Goal: Find specific page/section: Find specific page/section

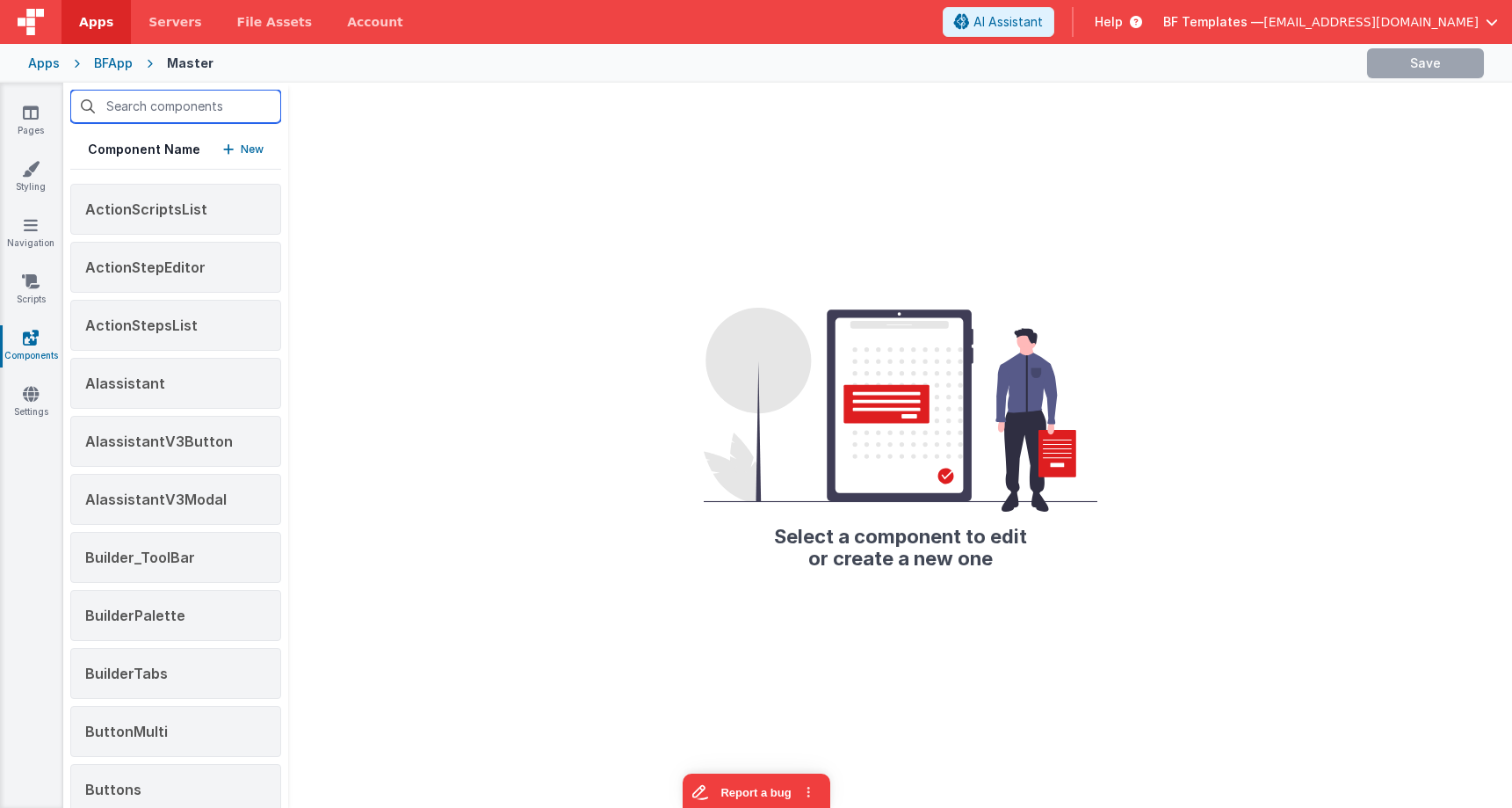
click at [204, 110] on input "text" at bounding box center [175, 106] width 210 height 33
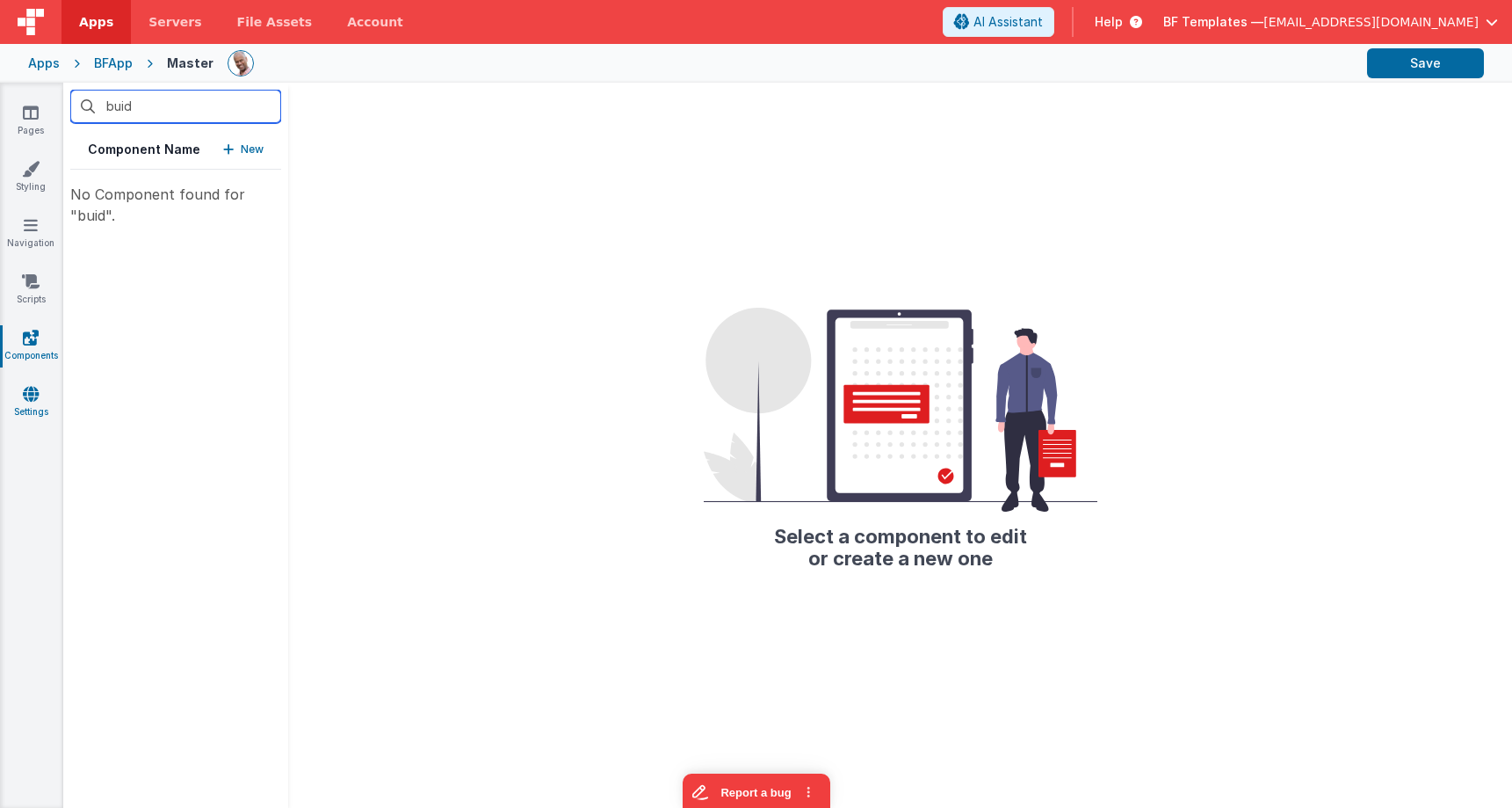
type input "buid"
click at [21, 402] on link "Settings" at bounding box center [30, 403] width 64 height 35
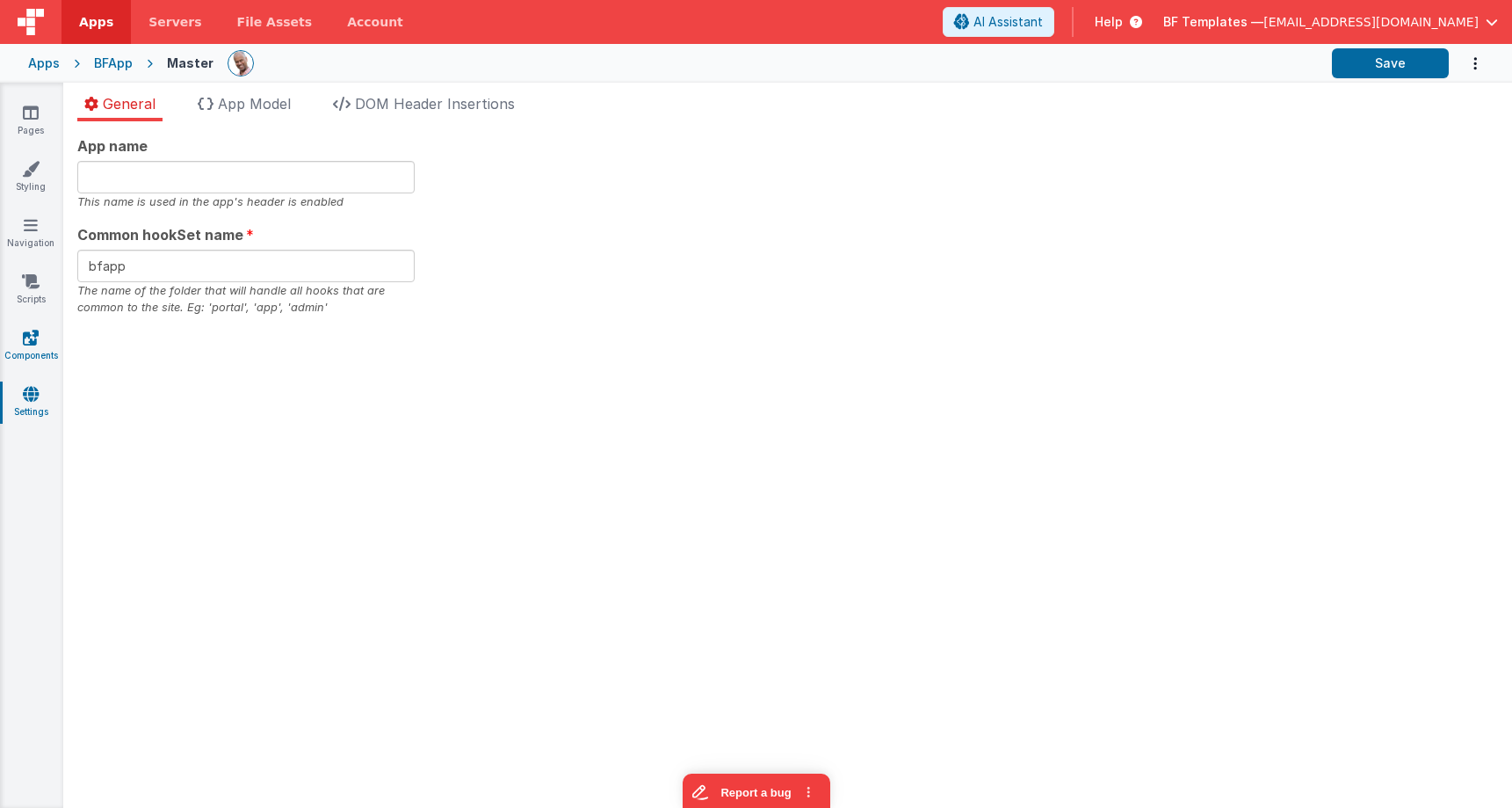
click at [26, 337] on icon at bounding box center [30, 337] width 16 height 18
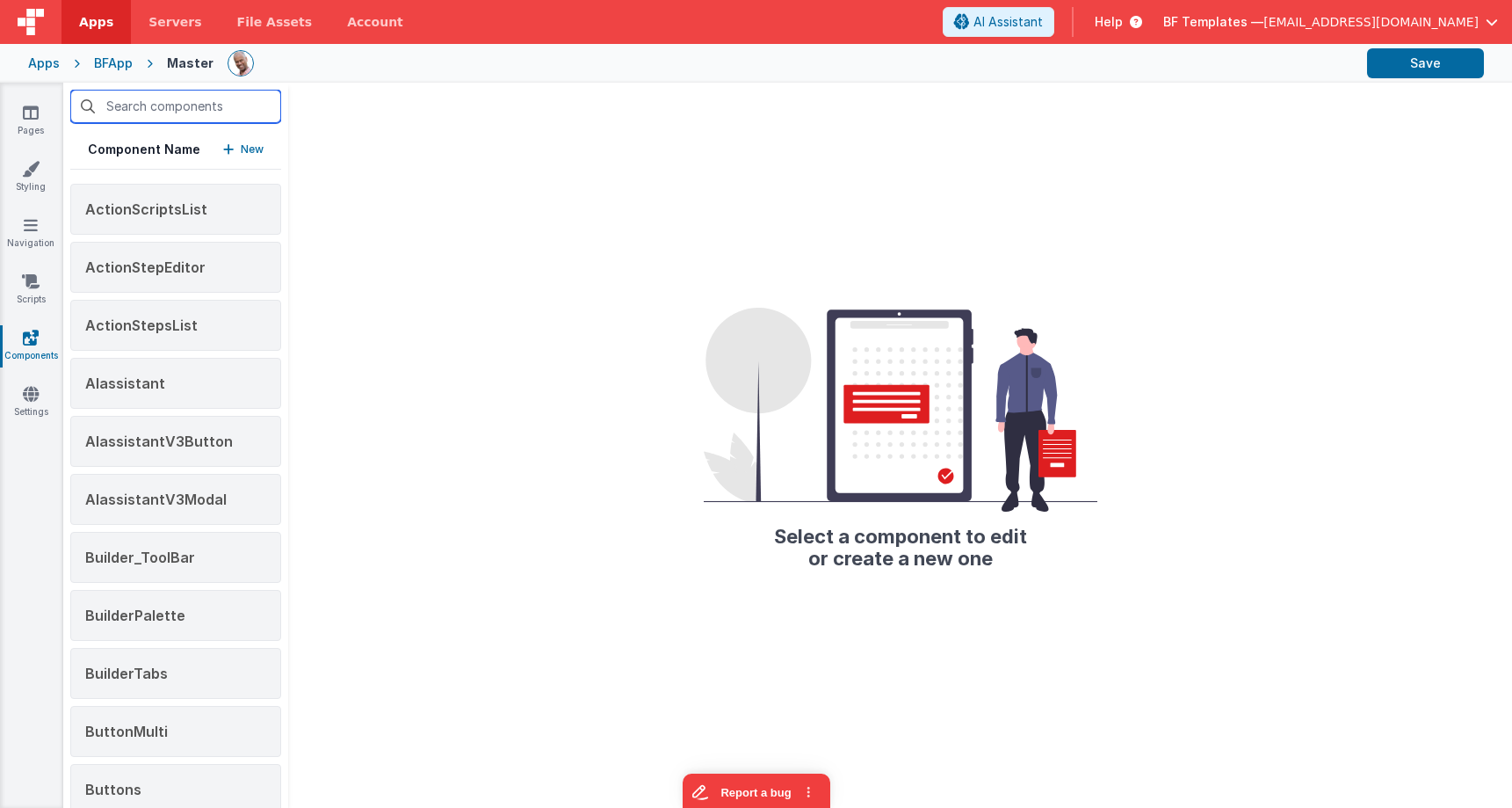
click at [179, 113] on input "text" at bounding box center [175, 106] width 210 height 33
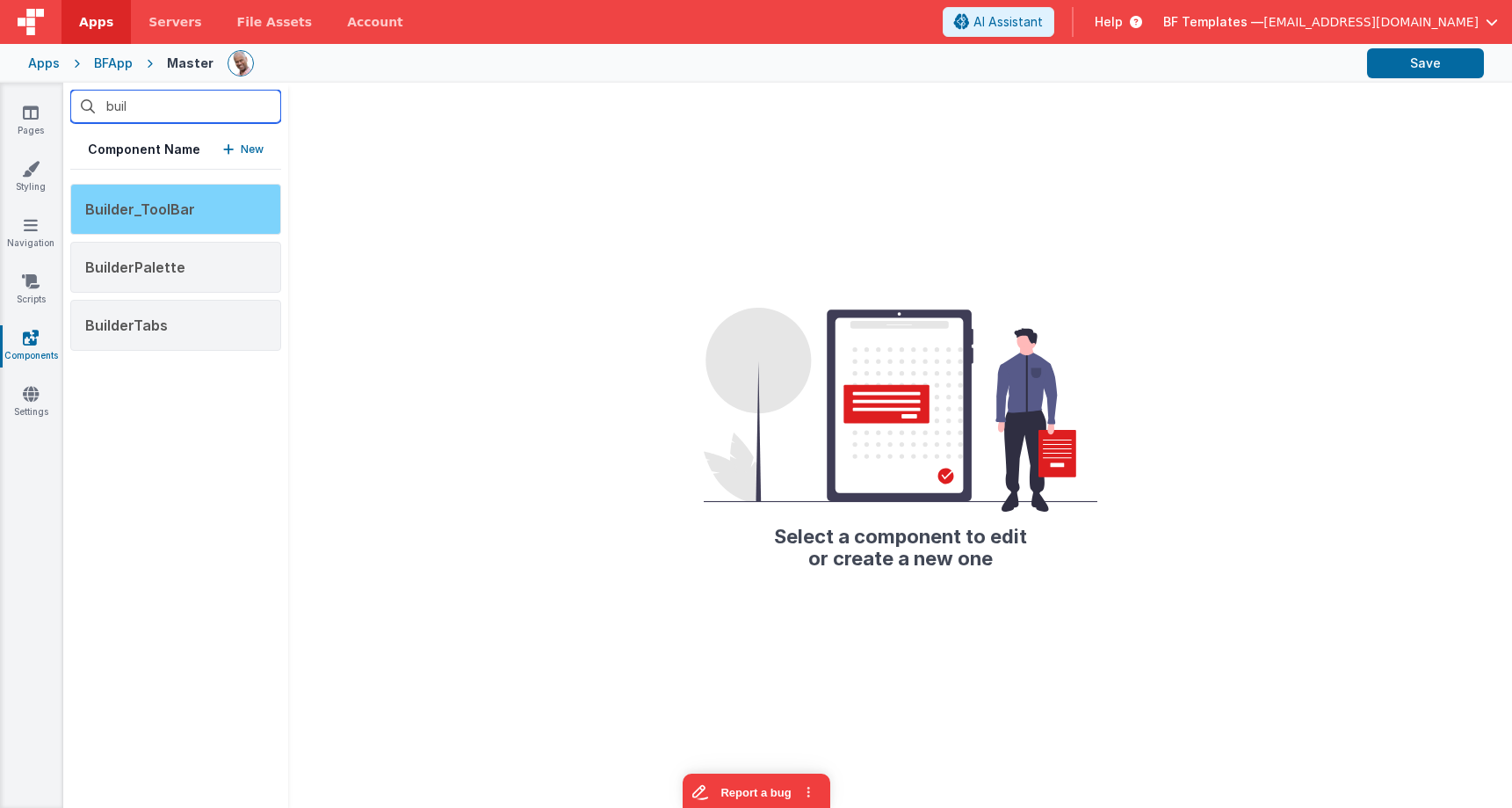
type input "buil"
click at [218, 215] on div "Builder_ToolBar" at bounding box center [175, 209] width 210 height 51
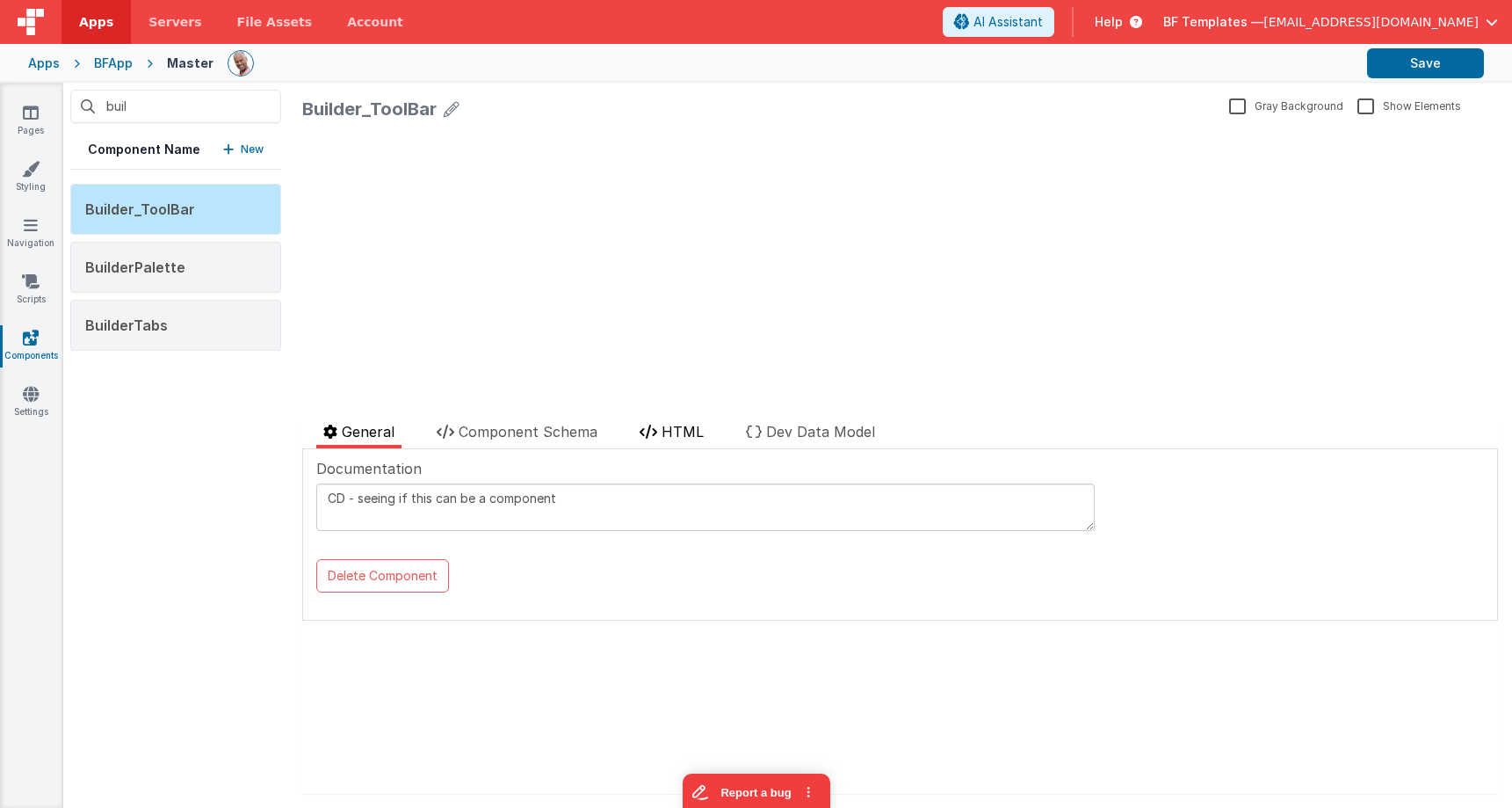
click at [679, 437] on span "HTML" at bounding box center [683, 431] width 42 height 18
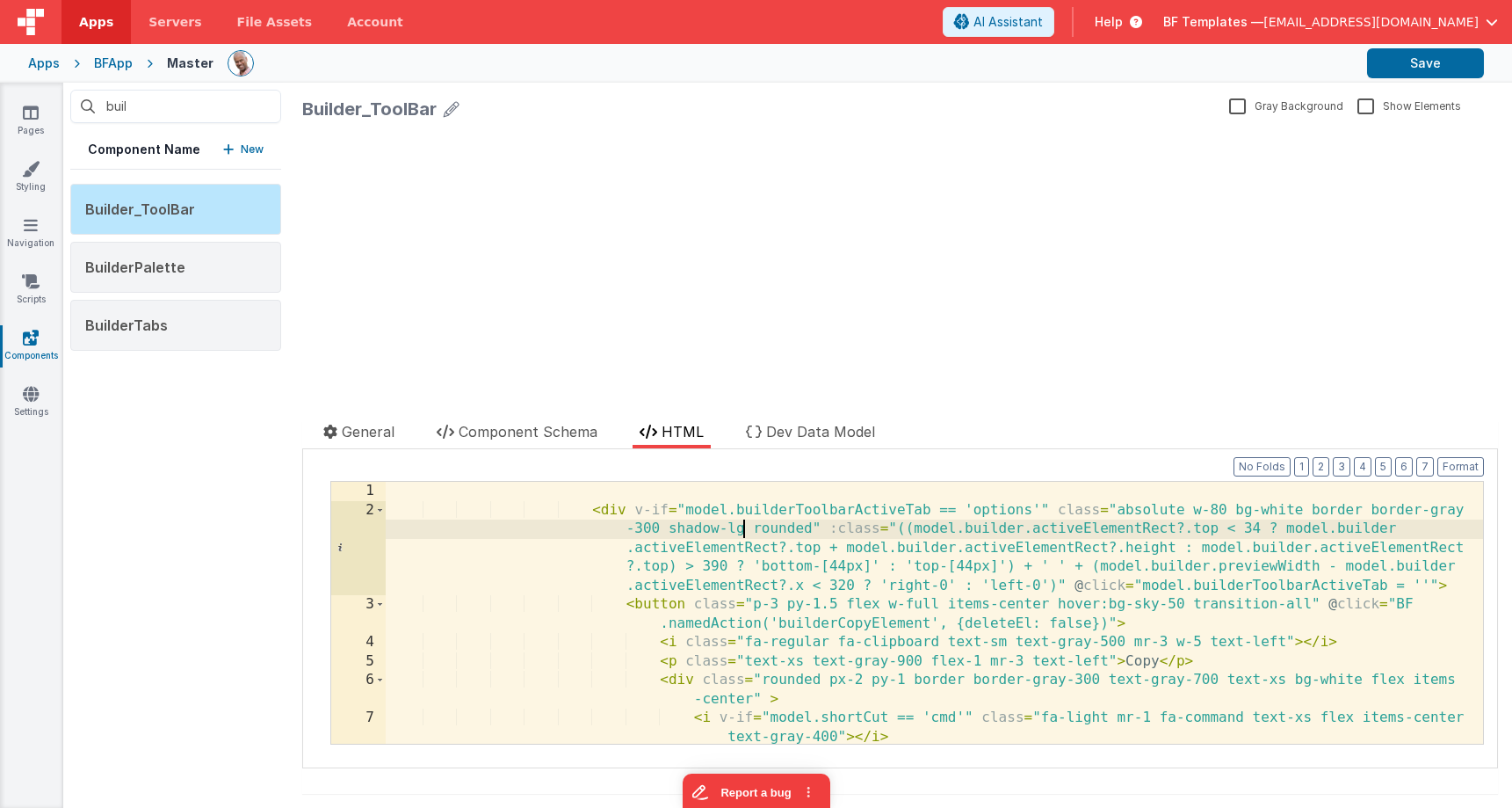
click at [742, 523] on div "< div v-if = "model.builderToolbarActiveTab == 'options'" class = "absolute w-8…" at bounding box center [934, 632] width 1098 height 300
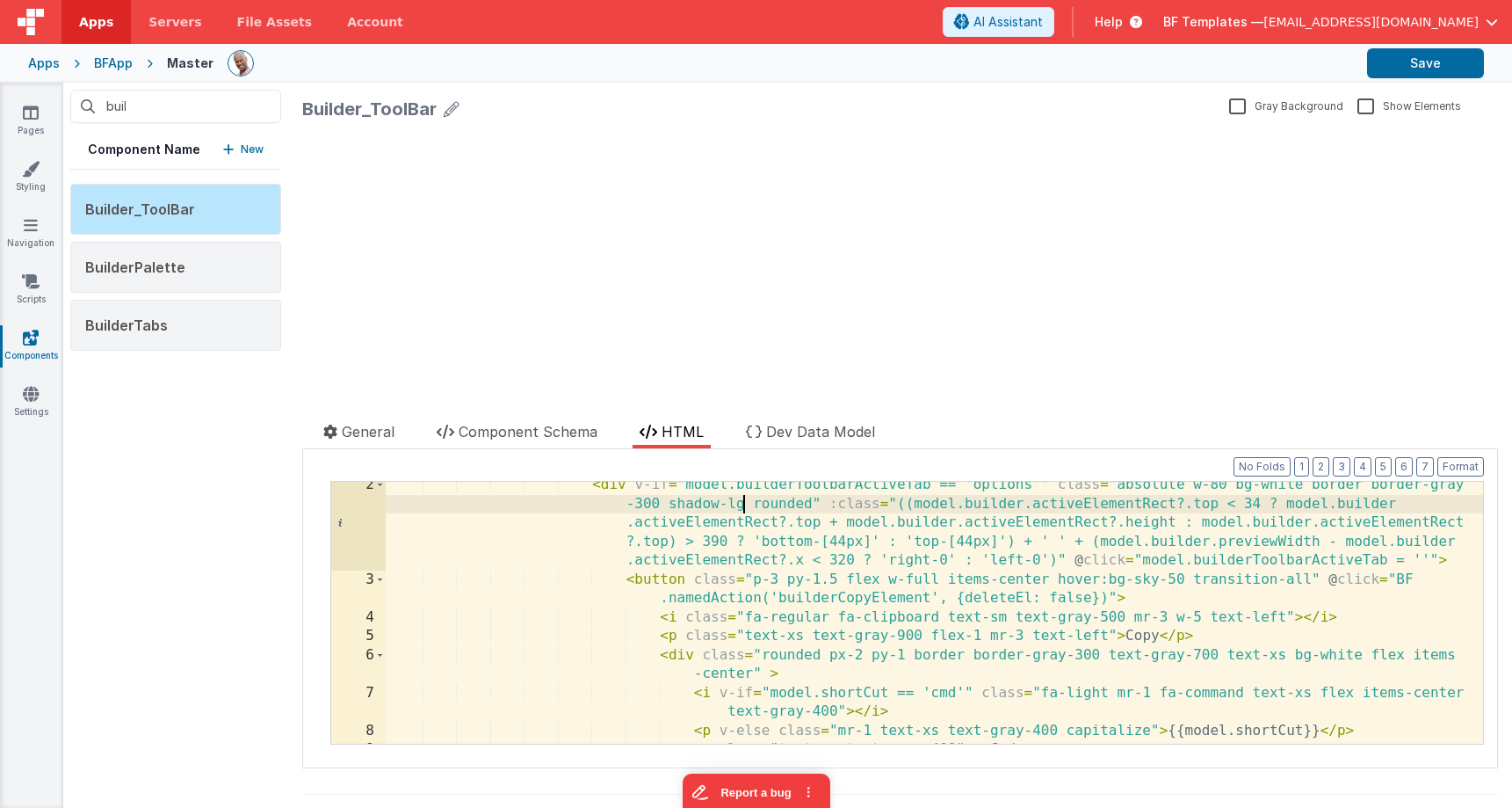
scroll to position [13, 0]
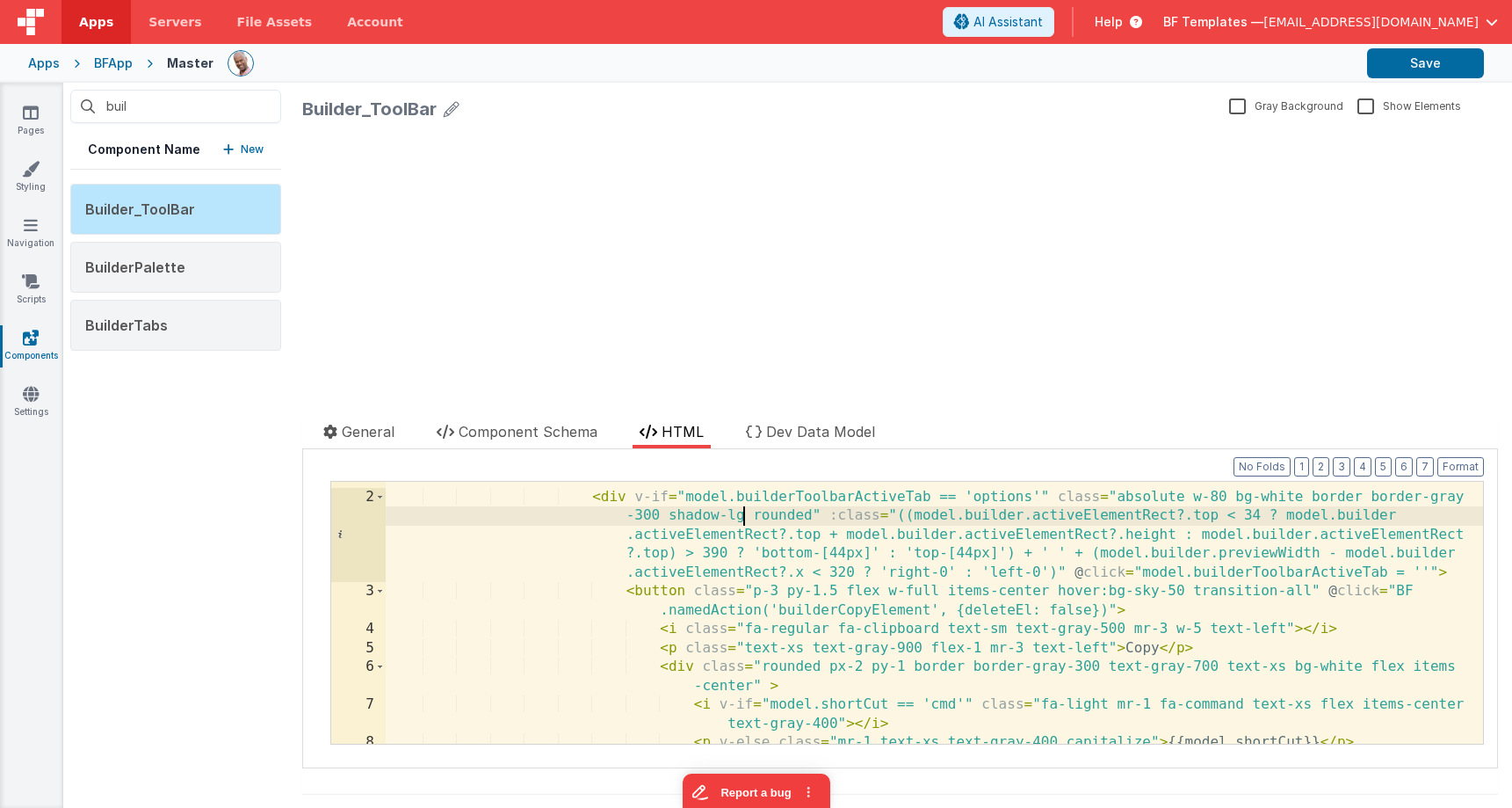
click at [589, 551] on div "< div v-if = "model.builderToolbarActiveTab == 'options'" class = "absolute w-8…" at bounding box center [934, 618] width 1098 height 300
